Goal: Task Accomplishment & Management: Complete application form

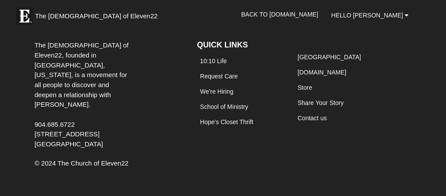
scroll to position [1208, 0]
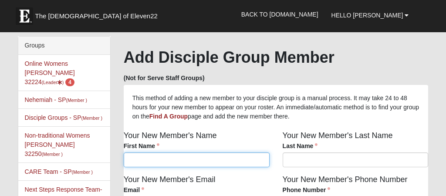
click at [167, 163] on input "First Name" at bounding box center [197, 160] width 146 height 15
type input "Rhonda"
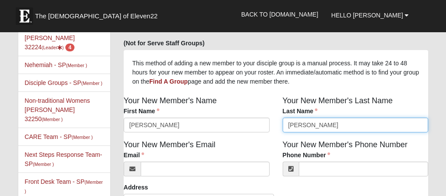
scroll to position [37, 0]
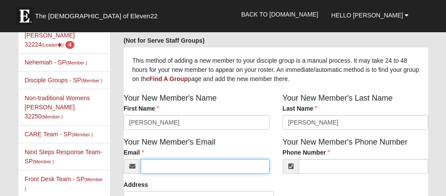
click at [149, 167] on input "Email" at bounding box center [205, 166] width 129 height 15
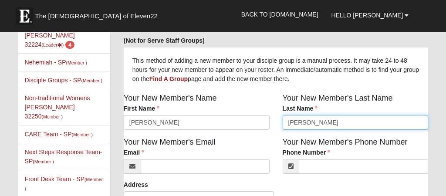
click at [296, 121] on input "Dougherty" at bounding box center [356, 122] width 146 height 15
type input "Daugherty"
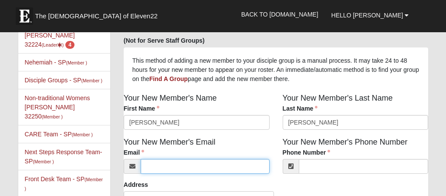
click at [255, 171] on input "Email" at bounding box center [205, 166] width 129 height 15
type input "belle0519@aol.com"
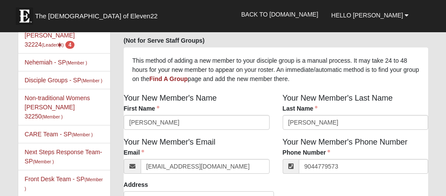
type input "(904) 477-9573"
click at [254, 176] on div "Your New Member's Email Email belle0519@aol.com Email address is not valid Emai…" at bounding box center [196, 158] width 159 height 44
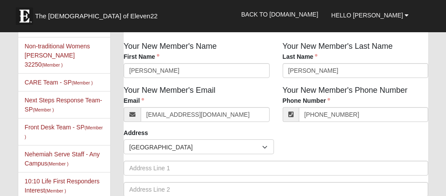
scroll to position [119, 0]
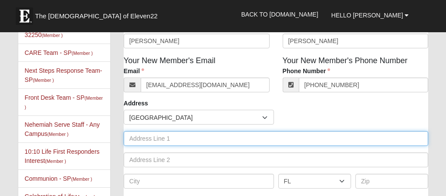
click at [225, 140] on input "text" at bounding box center [276, 138] width 305 height 15
type input "75975"
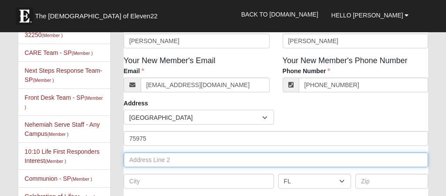
click at [186, 158] on input "text" at bounding box center [276, 160] width 305 height 15
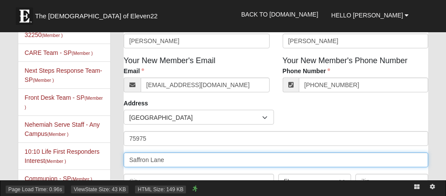
type input "Saffron Lane"
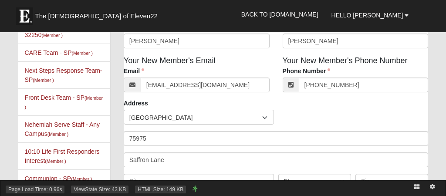
click at [179, 181] on div "Page Load Time: 0.96s ViewState Size: 43 KB HTML Size: 149 KB" at bounding box center [223, 189] width 446 height 16
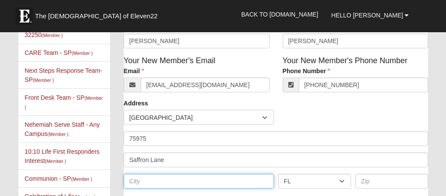
click at [182, 179] on input "text" at bounding box center [199, 181] width 150 height 15
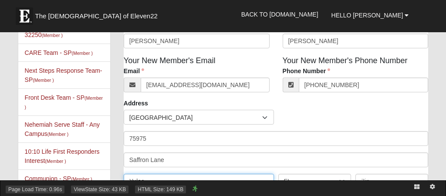
type input "Yulee"
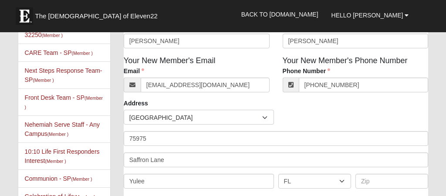
click at [301, 181] on div "Page Load Time: 0.96s ViewState Size: 43 KB HTML Size: 149 KB" at bounding box center [223, 189] width 446 height 16
click at [371, 180] on input "text" at bounding box center [392, 181] width 73 height 15
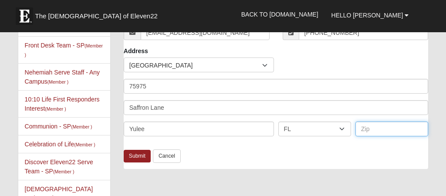
scroll to position [182, 0]
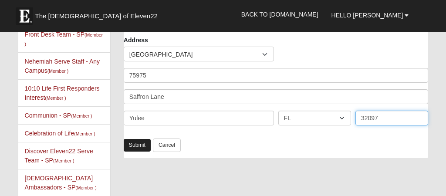
type input "32097"
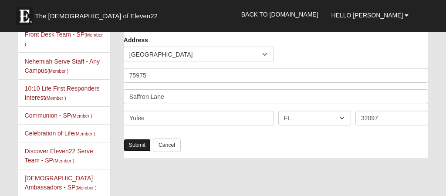
click at [138, 145] on link "Submit" at bounding box center [137, 145] width 27 height 13
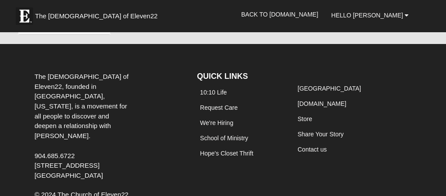
scroll to position [0, 0]
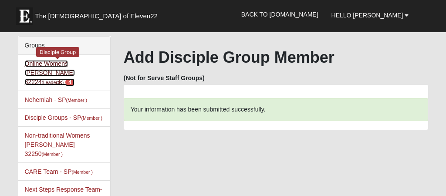
click at [34, 64] on link "Online Womens Mancini 32224 (Leader ) 4" at bounding box center [50, 72] width 50 height 25
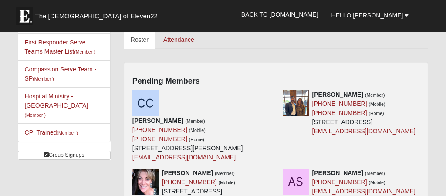
scroll to position [400, 0]
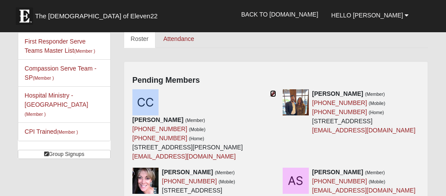
click at [273, 94] on icon at bounding box center [273, 94] width 6 height 6
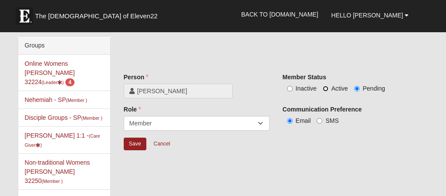
click at [327, 89] on input "Active" at bounding box center [326, 89] width 6 height 6
radio input "true"
click at [134, 145] on input "Save" at bounding box center [135, 144] width 23 height 13
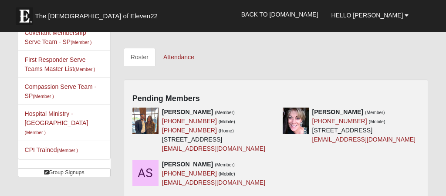
scroll to position [385, 0]
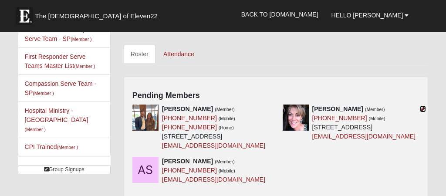
click at [423, 107] on icon at bounding box center [423, 109] width 6 height 6
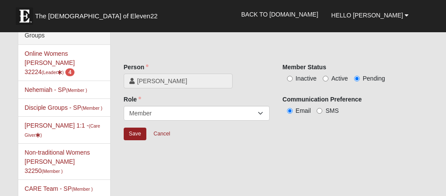
scroll to position [7, 0]
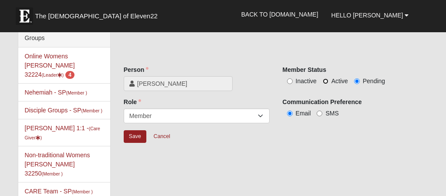
click at [324, 79] on input "Active" at bounding box center [326, 81] width 6 height 6
radio input "true"
click at [138, 137] on input "Save" at bounding box center [135, 136] width 23 height 13
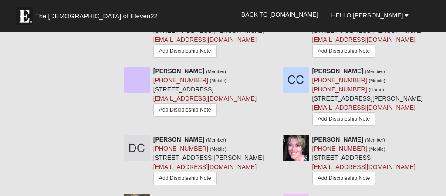
scroll to position [576, 0]
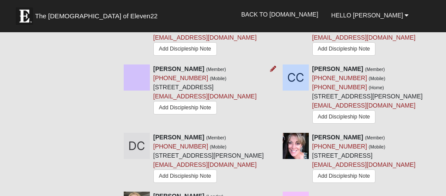
drag, startPoint x: 252, startPoint y: 140, endPoint x: 249, endPoint y: 133, distance: 7.3
click at [249, 117] on div "[PERSON_NAME] (Member) [PHONE_NUMBER] (Mobile) [STREET_ADDRESS] [EMAIL_ADDRESS]…" at bounding box center [196, 91] width 159 height 52
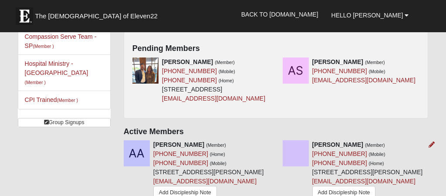
scroll to position [433, 0]
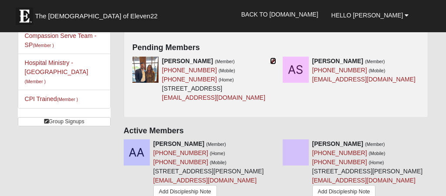
click at [273, 59] on icon at bounding box center [273, 61] width 6 height 6
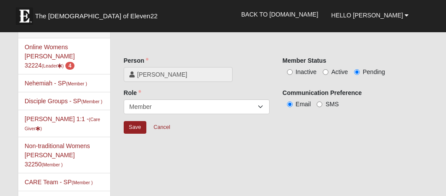
scroll to position [15, 0]
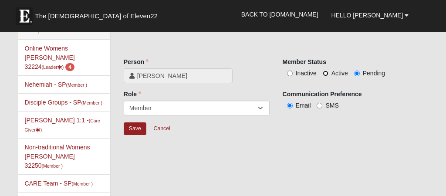
click at [325, 73] on input "Active" at bounding box center [326, 74] width 6 height 6
radio input "true"
click at [130, 125] on input "Save" at bounding box center [135, 129] width 23 height 13
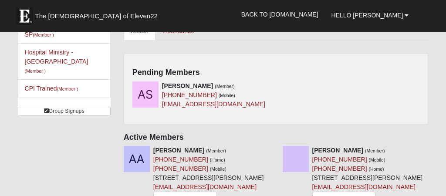
scroll to position [446, 0]
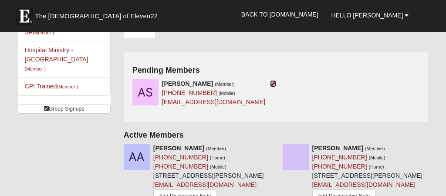
click at [273, 84] on icon at bounding box center [273, 84] width 6 height 6
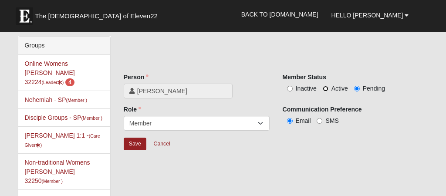
click at [324, 88] on input "Active" at bounding box center [326, 89] width 6 height 6
radio input "true"
click at [135, 143] on input "Save" at bounding box center [135, 144] width 23 height 13
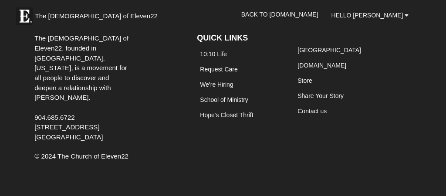
scroll to position [1261, 0]
